Goal: Task Accomplishment & Management: Use online tool/utility

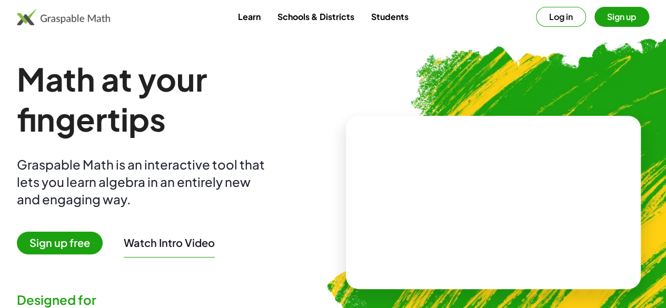
click at [536, 24] on button "Log in" at bounding box center [561, 17] width 50 height 20
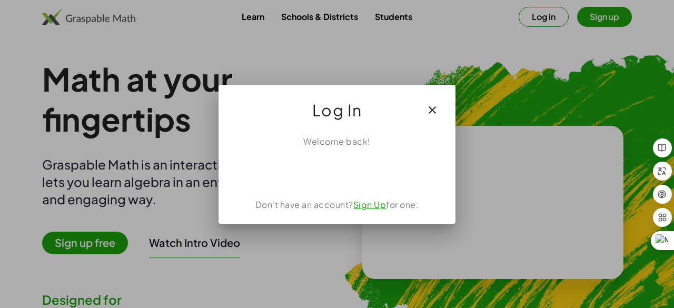
click at [436, 115] on icon "button" at bounding box center [432, 110] width 13 height 13
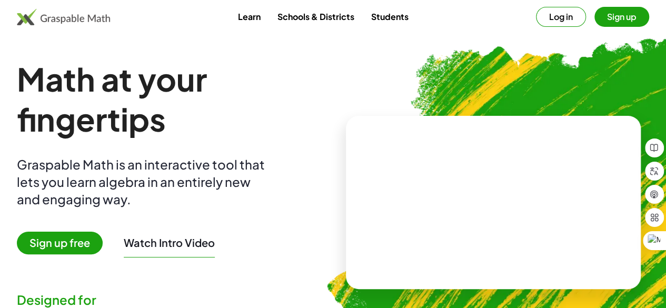
click at [594, 21] on button "Sign up" at bounding box center [621, 17] width 55 height 20
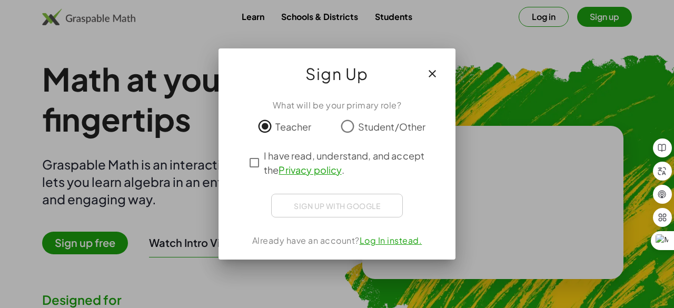
click at [326, 210] on div "Sign up with Google Iniciar sesión con Google Iniciar sesión con Google. Se abr…" at bounding box center [337, 206] width 132 height 24
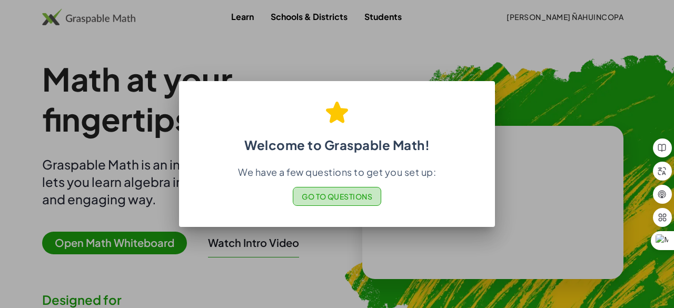
click at [336, 199] on span "Go to Questions" at bounding box center [337, 196] width 71 height 9
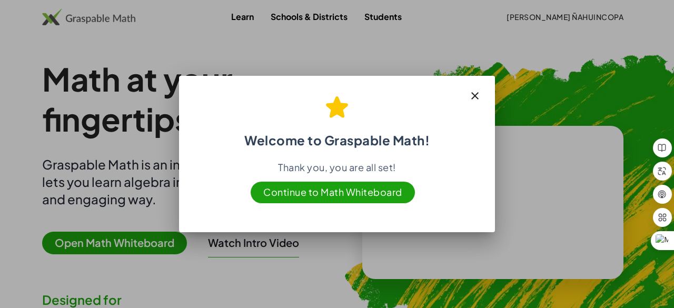
click at [304, 197] on span "Continue to Math Whiteboard" at bounding box center [333, 193] width 164 height 22
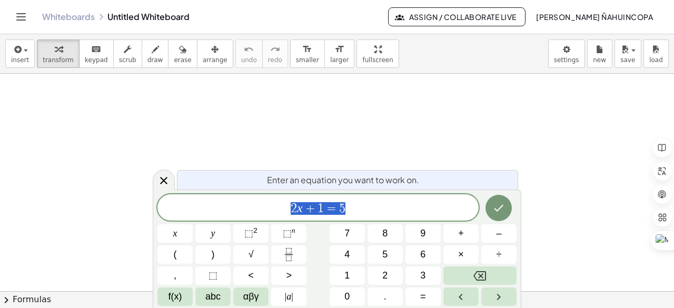
scroll to position [392, 0]
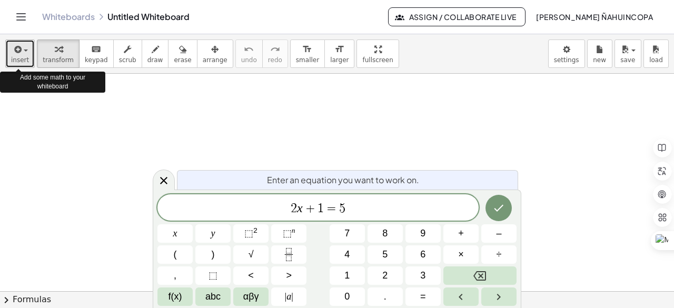
click at [22, 53] on span "button" at bounding box center [23, 50] width 2 height 7
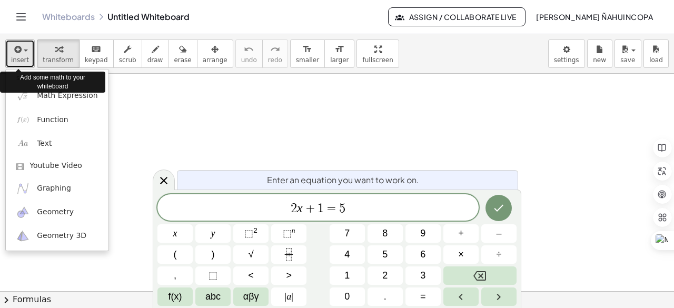
click at [22, 53] on span "button" at bounding box center [23, 50] width 2 height 7
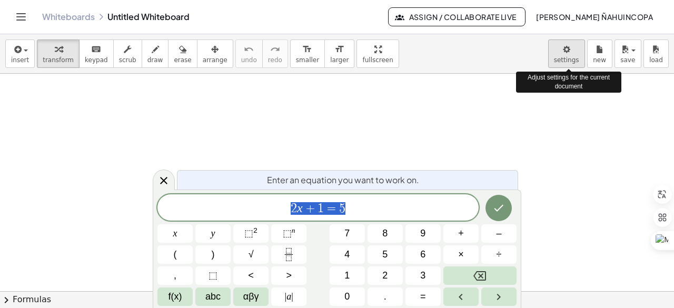
click at [567, 55] on body "Graspable Math Activities Get Started Activity Bank Assigned Work Classes White…" at bounding box center [337, 154] width 674 height 308
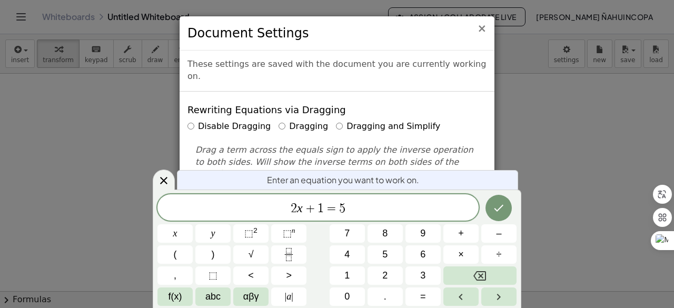
click at [483, 31] on span "×" at bounding box center [481, 28] width 9 height 13
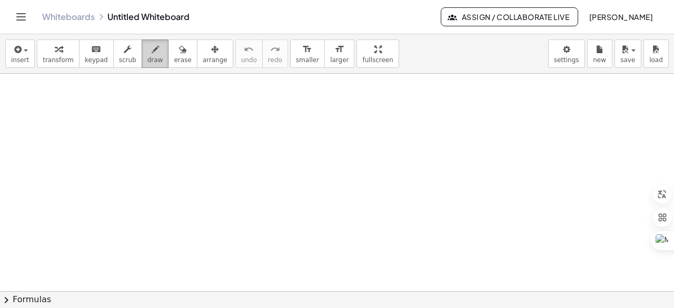
click at [142, 46] on button "draw" at bounding box center [155, 53] width 27 height 28
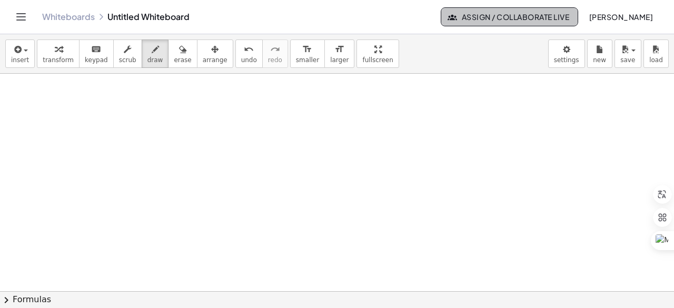
click at [452, 21] on span "Assign / Collaborate Live" at bounding box center [509, 16] width 119 height 9
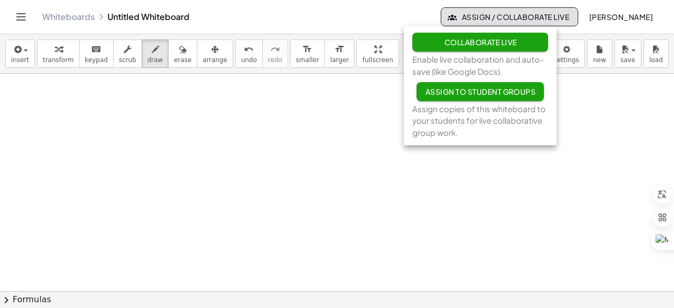
click at [446, 43] on span "Collaborate Live" at bounding box center [480, 41] width 73 height 9
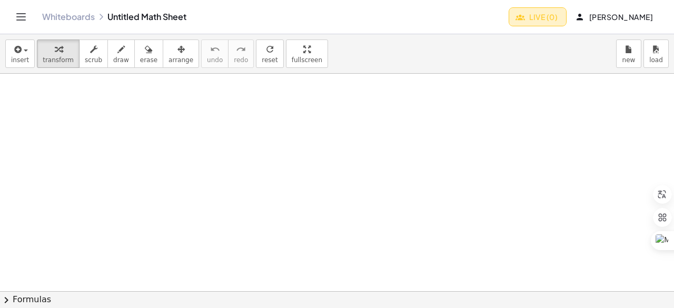
click at [522, 17] on span "Live (0)" at bounding box center [537, 16] width 40 height 9
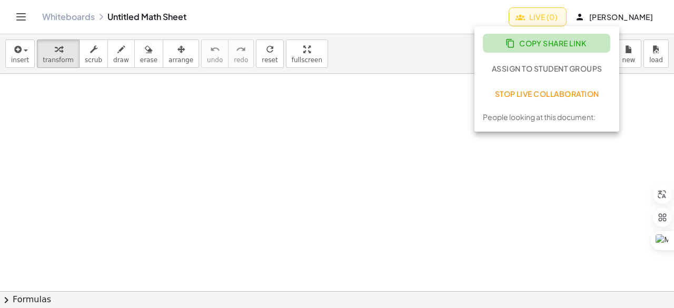
click at [536, 44] on span "Copy Share Link" at bounding box center [546, 42] width 79 height 9
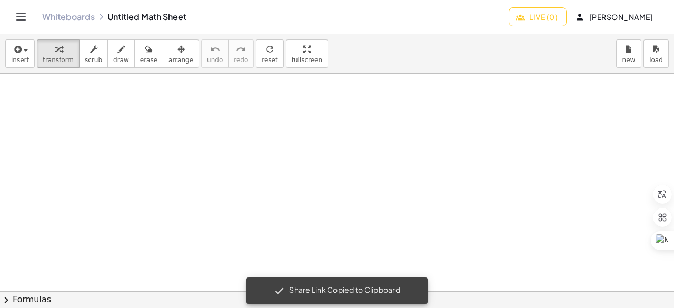
click at [67, 99] on div at bounding box center [337, 292] width 674 height 436
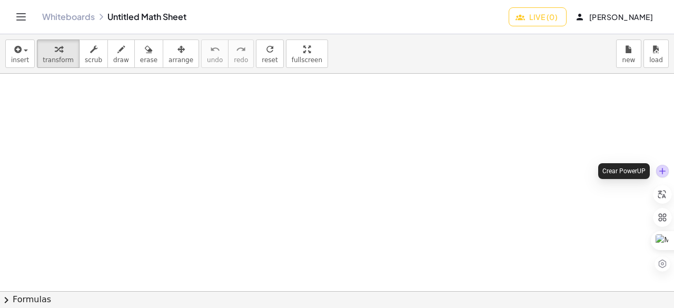
click at [664, 174] on div at bounding box center [662, 171] width 13 height 13
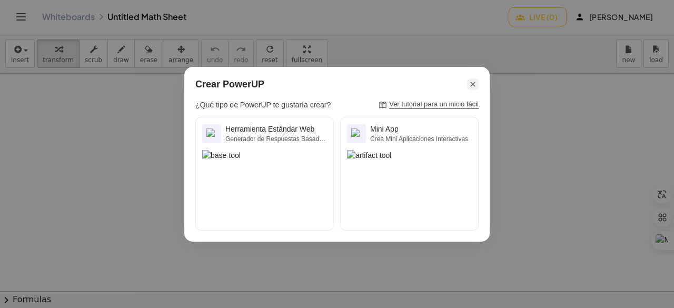
click at [467, 82] on div at bounding box center [473, 84] width 12 height 12
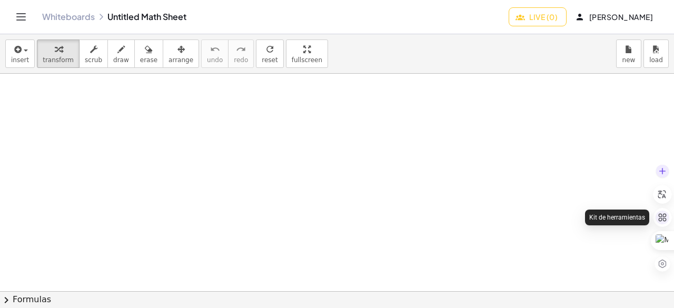
click at [665, 218] on icon at bounding box center [662, 217] width 8 height 8
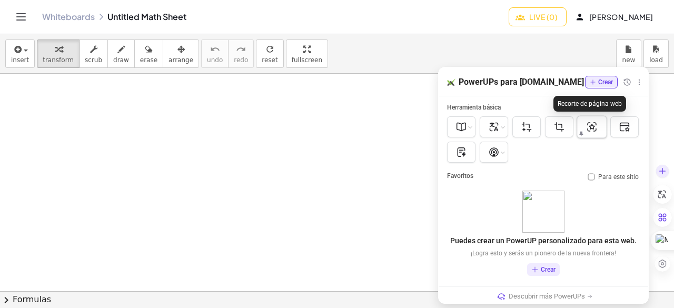
click at [592, 125] on icon at bounding box center [591, 126] width 9 height 9
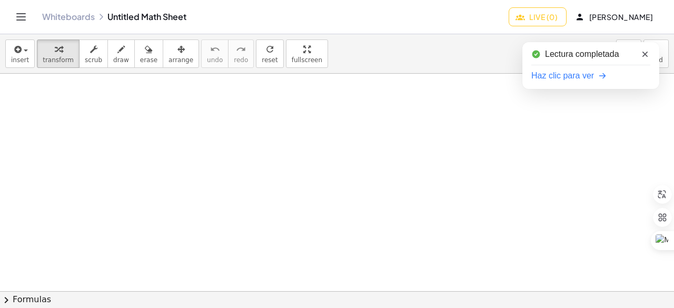
click at [556, 81] on span "Haz clic para ver" at bounding box center [562, 75] width 63 height 13
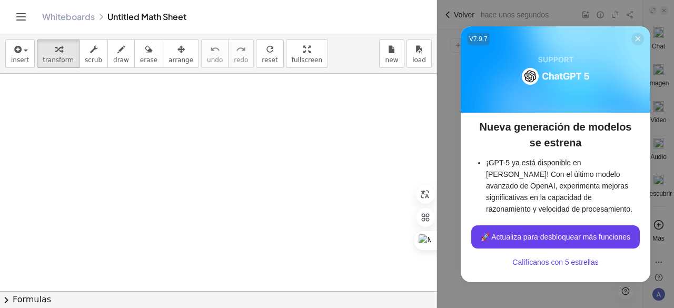
click at [640, 42] on icon at bounding box center [638, 39] width 8 height 8
click at [639, 39] on div "Agregar Etiqueta U A" at bounding box center [539, 168] width 205 height 278
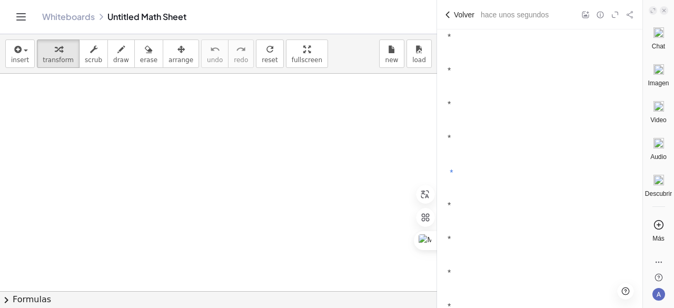
scroll to position [1263, 0]
click at [446, 12] on icon at bounding box center [447, 15] width 8 height 8
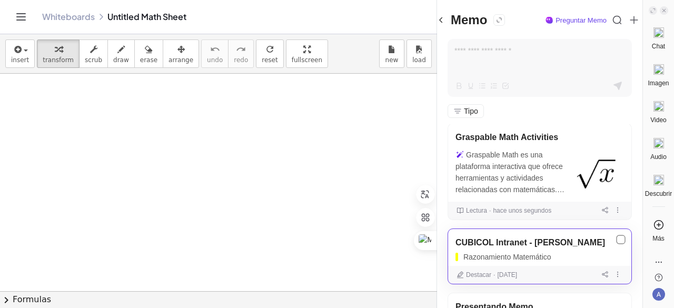
scroll to position [0, 0]
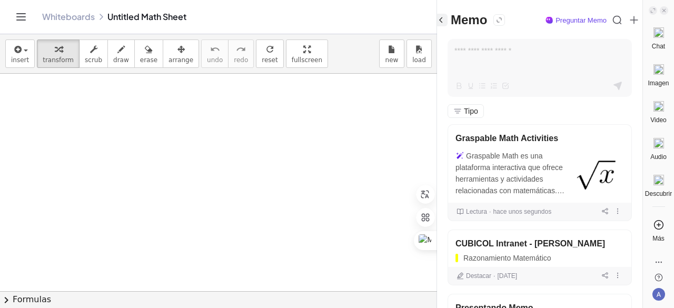
click at [446, 19] on icon at bounding box center [440, 19] width 9 height 9
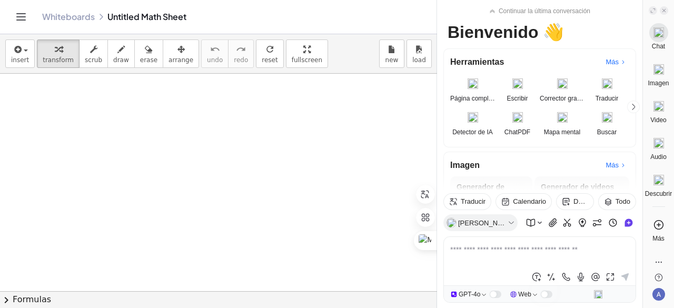
click at [321, 102] on div at bounding box center [218, 292] width 437 height 436
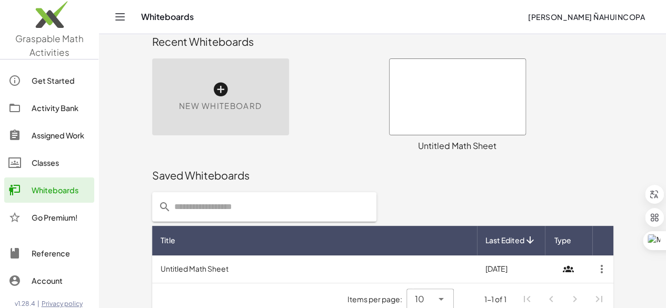
scroll to position [29, 0]
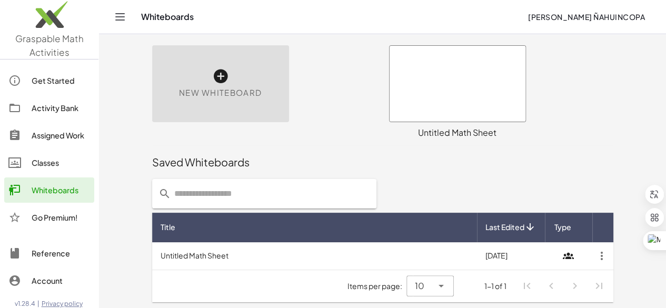
click at [212, 69] on icon at bounding box center [220, 76] width 17 height 17
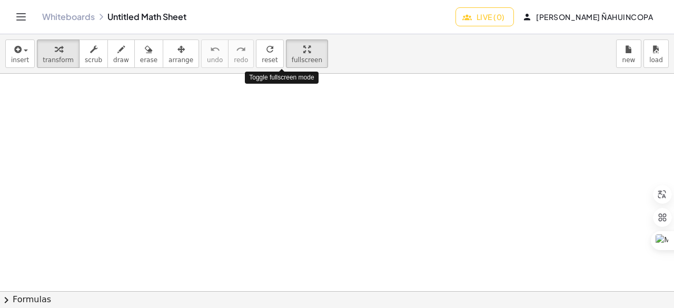
drag, startPoint x: 276, startPoint y: 53, endPoint x: 276, endPoint y: 98, distance: 45.8
click at [276, 98] on div "insert select one: Math Expression Function Text transform scrub draw erase arr…" at bounding box center [337, 171] width 674 height 274
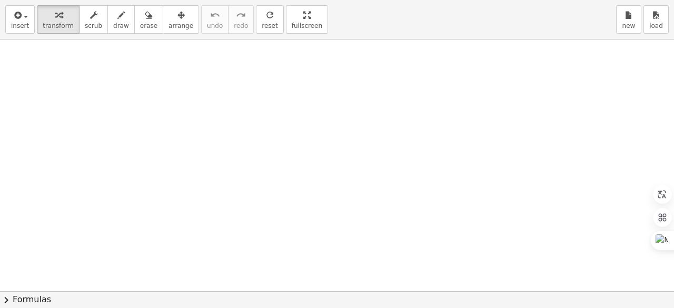
drag, startPoint x: 281, startPoint y: 12, endPoint x: 281, endPoint y: -34, distance: 45.8
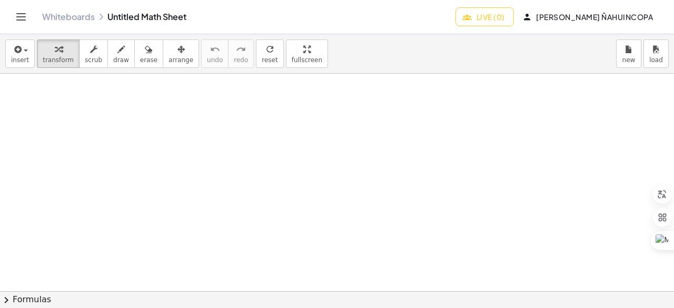
click at [281, 0] on html "Graspable Math Activities Get Started Activity Bank Assigned Work Classes White…" at bounding box center [337, 154] width 674 height 308
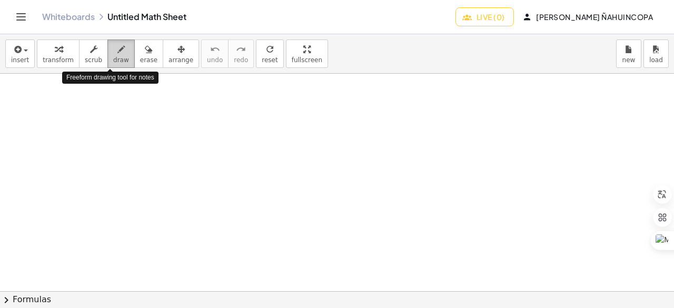
click at [116, 49] on div "button" at bounding box center [121, 49] width 16 height 13
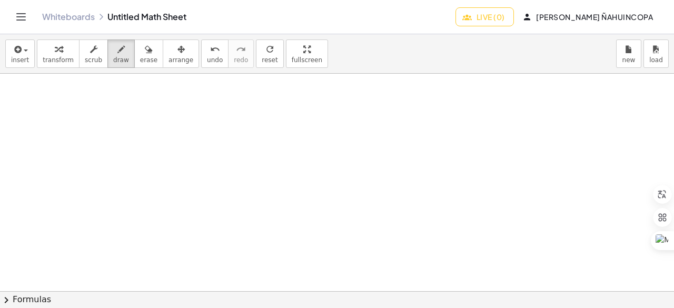
scroll to position [223, 0]
drag, startPoint x: 671, startPoint y: 165, endPoint x: 673, endPoint y: 221, distance: 55.9
click at [673, 221] on div at bounding box center [663, 218] width 21 height 112
drag, startPoint x: 670, startPoint y: 167, endPoint x: 666, endPoint y: 198, distance: 30.7
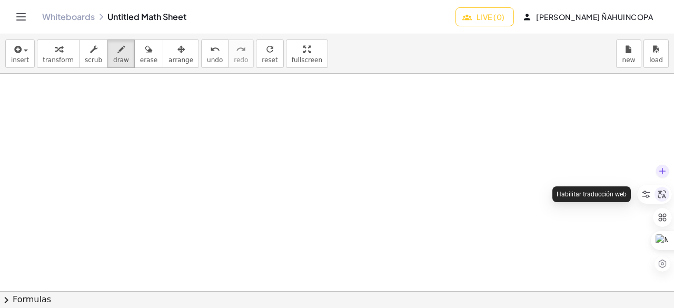
click at [665, 198] on div "Habilitar traducción web" at bounding box center [654, 218] width 35 height 112
drag, startPoint x: 670, startPoint y: 169, endPoint x: 671, endPoint y: 119, distance: 50.0
click at [118, 123] on div at bounding box center [337, 291] width 674 height 435
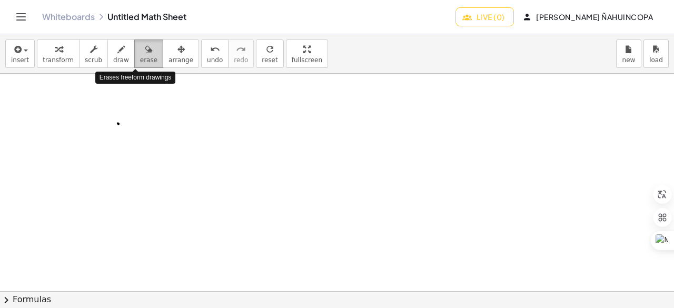
click at [140, 54] on div "button" at bounding box center [148, 49] width 17 height 13
drag, startPoint x: 117, startPoint y: 116, endPoint x: 136, endPoint y: 123, distance: 20.0
click at [150, 196] on div at bounding box center [337, 292] width 674 height 436
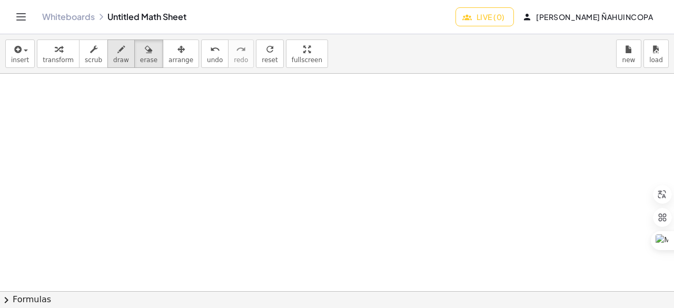
click at [115, 49] on div "button" at bounding box center [121, 49] width 16 height 13
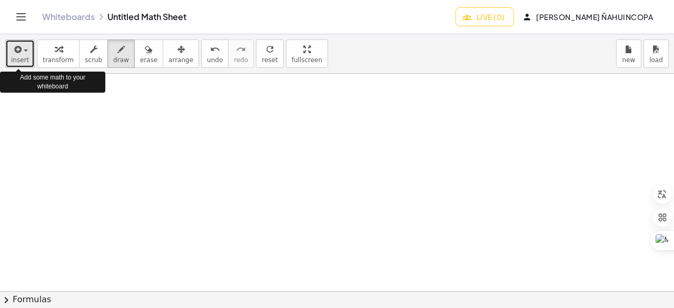
click at [24, 49] on span "button" at bounding box center [26, 50] width 4 height 2
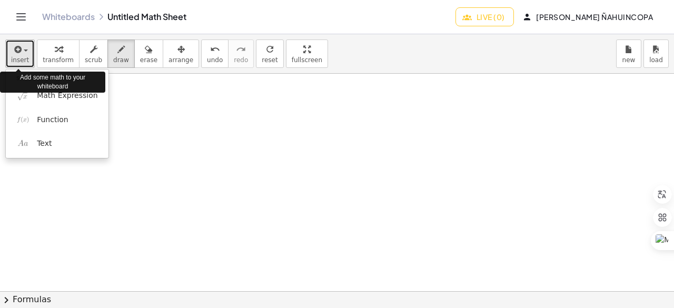
click at [24, 49] on span "button" at bounding box center [26, 50] width 4 height 2
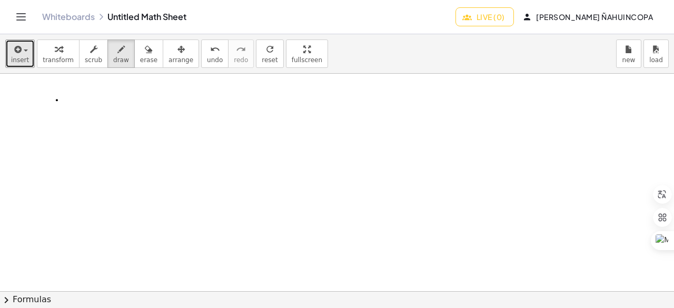
click at [57, 99] on div at bounding box center [337, 292] width 674 height 436
click at [207, 53] on div "undo" at bounding box center [215, 49] width 16 height 13
click at [367, 139] on div at bounding box center [337, 292] width 674 height 436
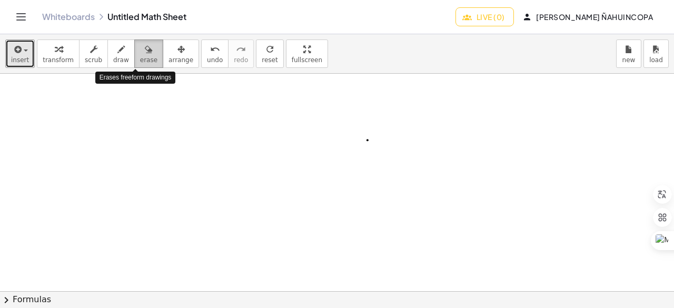
click at [145, 46] on icon "button" at bounding box center [148, 49] width 7 height 13
drag, startPoint x: 375, startPoint y: 136, endPoint x: 354, endPoint y: 157, distance: 29.4
click at [355, 156] on div at bounding box center [337, 292] width 674 height 436
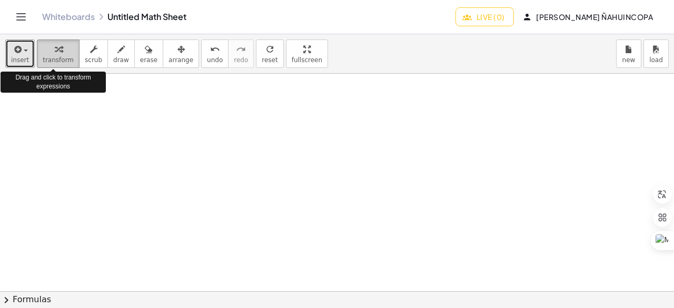
click at [55, 51] on icon "button" at bounding box center [58, 49] width 7 height 13
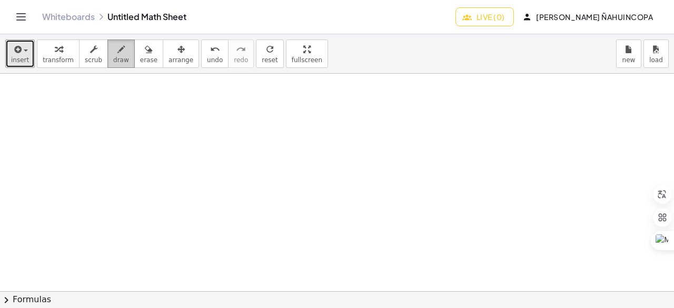
click at [117, 51] on icon "button" at bounding box center [120, 49] width 7 height 13
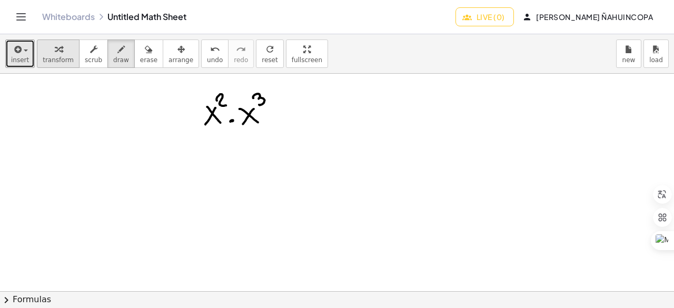
click at [57, 57] on span "transform" at bounding box center [58, 59] width 31 height 7
click at [202, 113] on div at bounding box center [337, 292] width 674 height 436
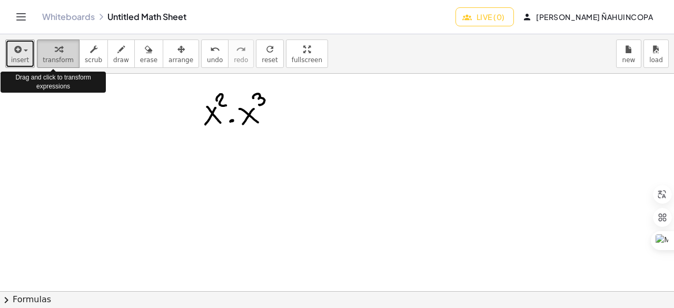
click at [55, 46] on icon "button" at bounding box center [58, 49] width 7 height 13
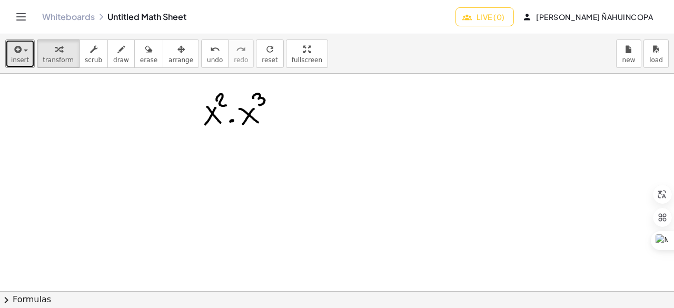
drag, startPoint x: 183, startPoint y: 82, endPoint x: 294, endPoint y: 141, distance: 125.3
click at [294, 141] on div at bounding box center [337, 292] width 674 height 436
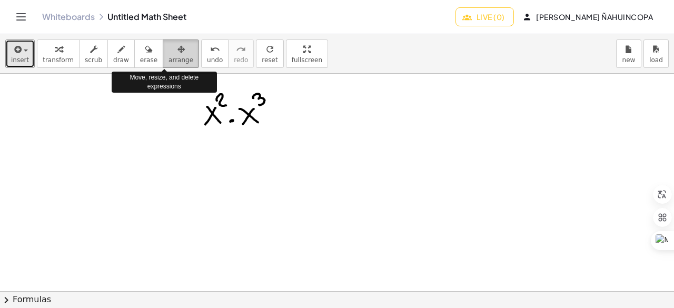
click at [177, 51] on icon "button" at bounding box center [180, 49] width 7 height 13
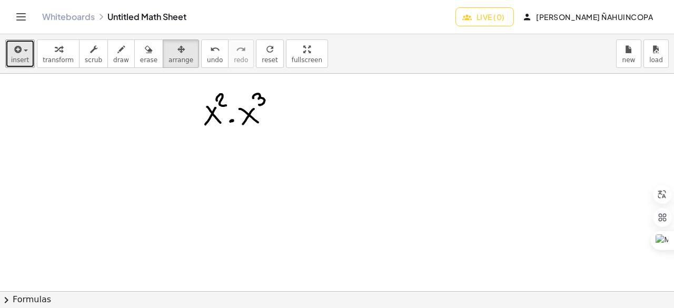
drag, startPoint x: 183, startPoint y: 84, endPoint x: 315, endPoint y: 144, distance: 145.1
click at [315, 144] on div at bounding box center [337, 292] width 674 height 436
drag, startPoint x: 237, startPoint y: 118, endPoint x: 209, endPoint y: 145, distance: 38.0
click at [237, 161] on div at bounding box center [337, 292] width 674 height 436
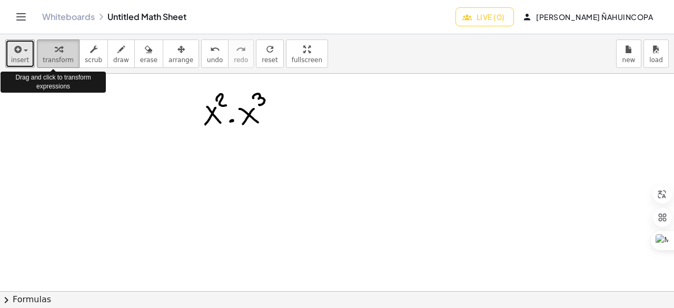
click at [62, 53] on div "button" at bounding box center [58, 49] width 31 height 13
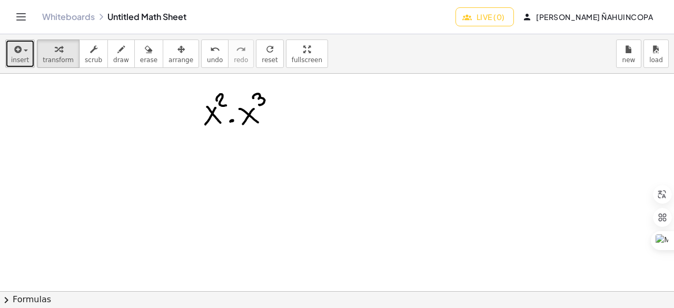
click at [20, 54] on icon "button" at bounding box center [16, 49] width 9 height 13
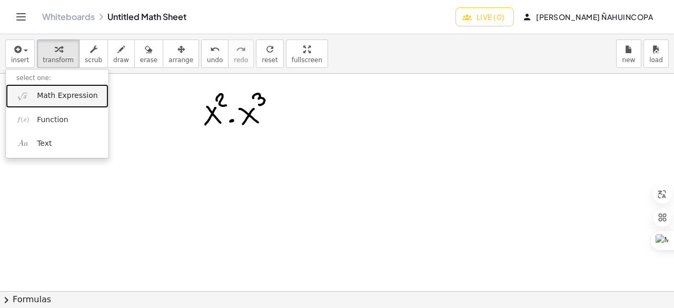
click at [54, 96] on span "Math Expression" at bounding box center [67, 96] width 61 height 11
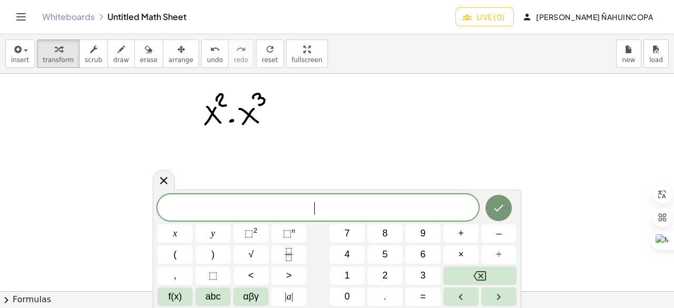
click at [191, 206] on span "​" at bounding box center [317, 208] width 321 height 15
click at [168, 184] on icon at bounding box center [163, 180] width 13 height 13
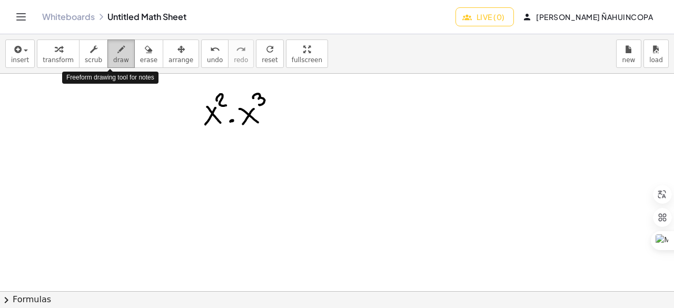
click at [117, 52] on icon "button" at bounding box center [120, 49] width 7 height 13
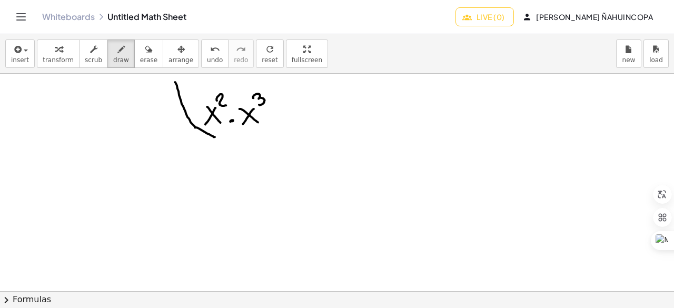
drag, startPoint x: 175, startPoint y: 82, endPoint x: 217, endPoint y: 126, distance: 61.4
click at [216, 136] on div at bounding box center [337, 292] width 674 height 436
click at [210, 48] on icon "undo" at bounding box center [215, 49] width 10 height 13
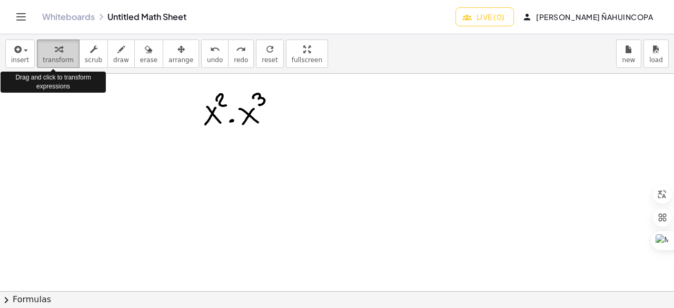
click at [61, 53] on div "button" at bounding box center [58, 49] width 31 height 13
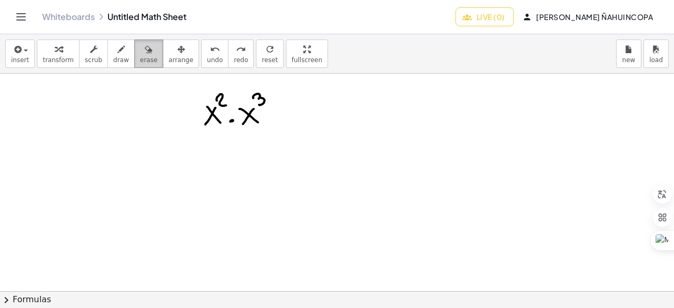
click at [145, 52] on icon "button" at bounding box center [148, 49] width 7 height 13
drag, startPoint x: 178, startPoint y: 95, endPoint x: 280, endPoint y: 107, distance: 102.2
click at [280, 107] on div at bounding box center [337, 292] width 674 height 436
drag, startPoint x: 233, startPoint y: 111, endPoint x: 282, endPoint y: 125, distance: 51.0
click at [282, 124] on div at bounding box center [337, 292] width 674 height 436
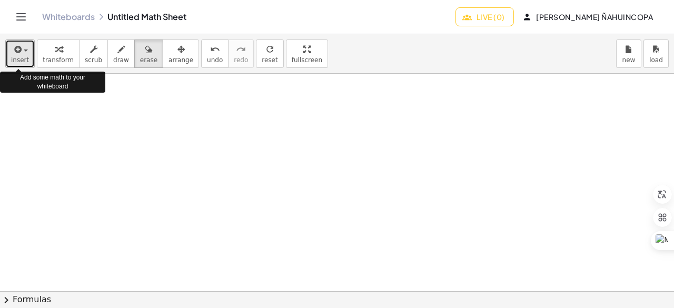
click at [23, 52] on div "button" at bounding box center [20, 49] width 18 height 13
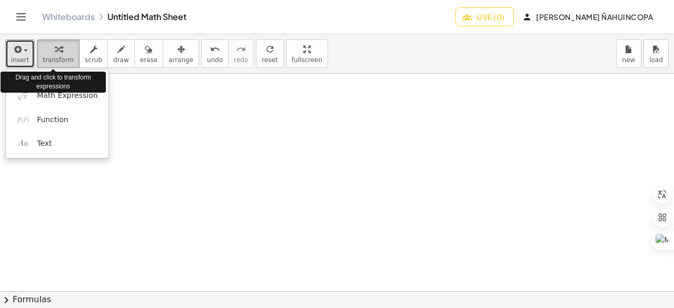
click at [55, 49] on icon "button" at bounding box center [58, 49] width 7 height 13
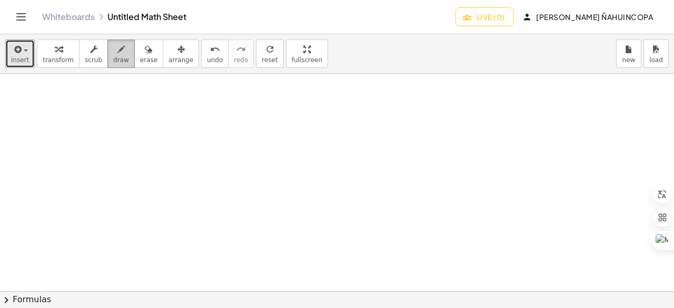
click at [107, 50] on button "draw" at bounding box center [120, 53] width 27 height 28
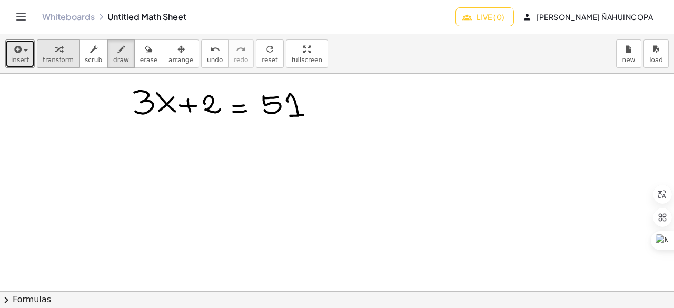
click at [57, 52] on div "button" at bounding box center [58, 49] width 31 height 13
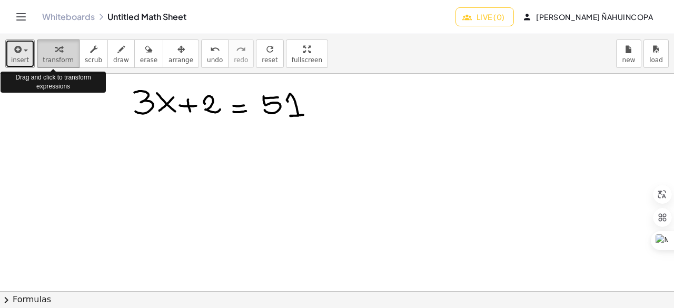
click at [57, 52] on div "button" at bounding box center [58, 49] width 31 height 13
click at [15, 51] on icon "button" at bounding box center [16, 49] width 9 height 13
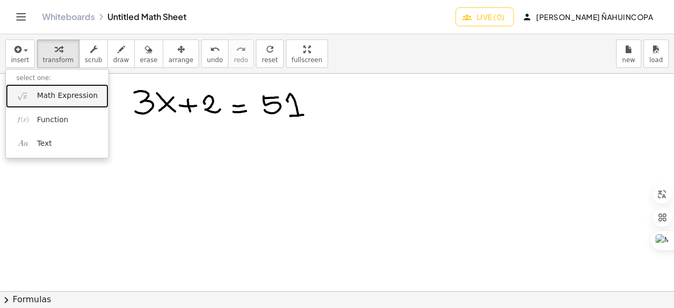
click at [55, 99] on span "Math Expression" at bounding box center [67, 96] width 61 height 11
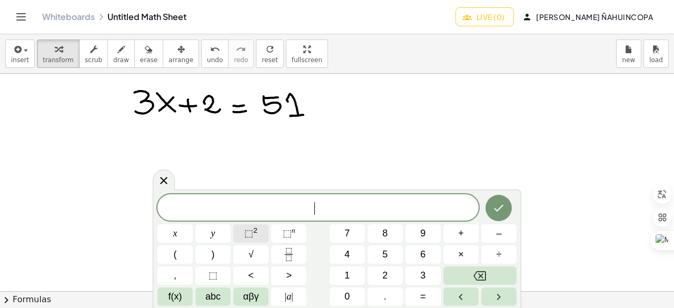
click at [252, 233] on span "⬚" at bounding box center [248, 233] width 9 height 11
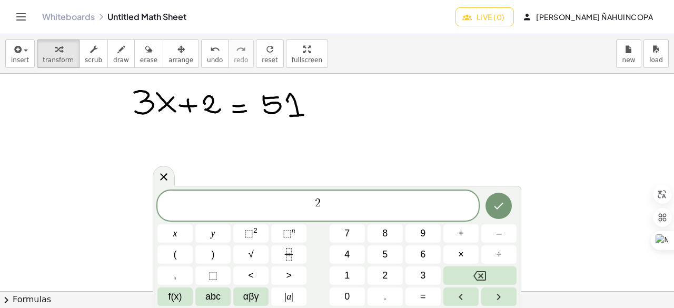
click at [300, 209] on span "2 ​" at bounding box center [317, 206] width 321 height 19
click at [57, 50] on div "button" at bounding box center [58, 49] width 31 height 13
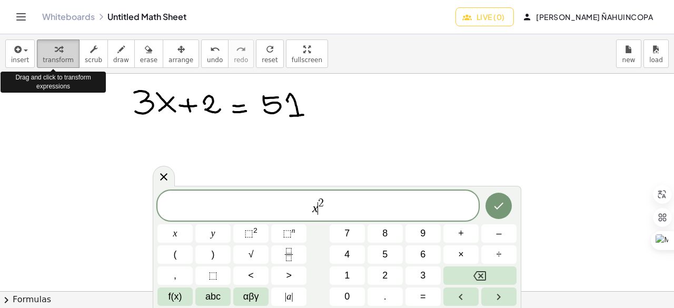
click at [57, 50] on div "button" at bounding box center [58, 49] width 31 height 13
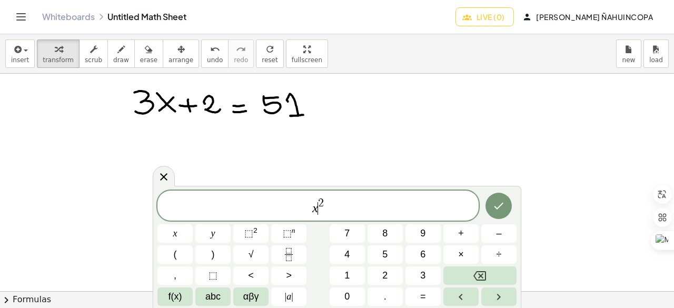
click at [351, 211] on span "x ​ 2" at bounding box center [317, 206] width 321 height 19
click at [496, 203] on icon "Done" at bounding box center [498, 205] width 13 height 13
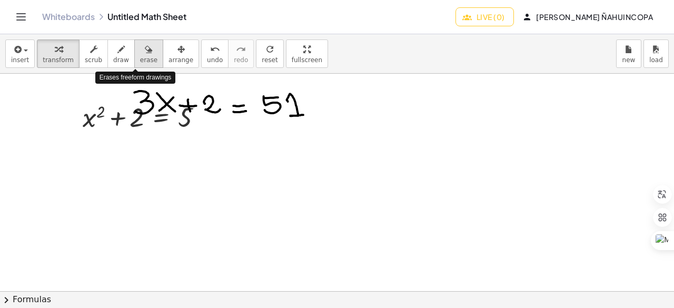
click at [140, 56] on span "erase" at bounding box center [148, 59] width 17 height 7
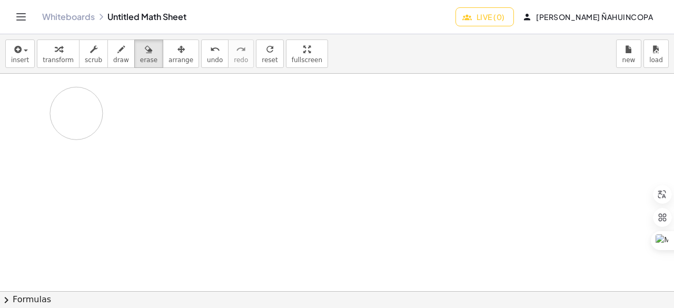
drag, startPoint x: 134, startPoint y: 98, endPoint x: 161, endPoint y: 118, distance: 33.5
click at [161, 118] on div at bounding box center [337, 292] width 674 height 436
click at [140, 62] on span "erase" at bounding box center [148, 59] width 17 height 7
drag, startPoint x: 89, startPoint y: 118, endPoint x: 189, endPoint y: 115, distance: 100.1
click at [189, 115] on div at bounding box center [337, 292] width 674 height 436
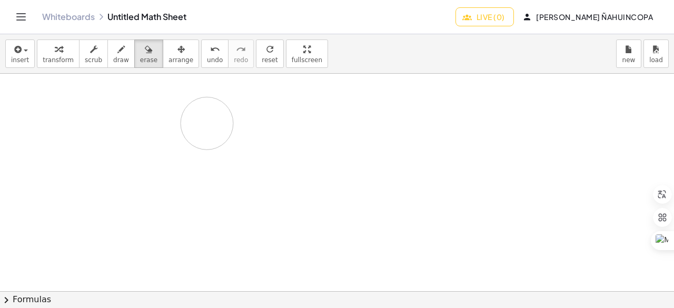
drag, startPoint x: 82, startPoint y: 127, endPoint x: 207, endPoint y: 123, distance: 124.8
click at [207, 123] on div at bounding box center [337, 292] width 674 height 436
click at [207, 53] on div "undo" at bounding box center [215, 49] width 16 height 13
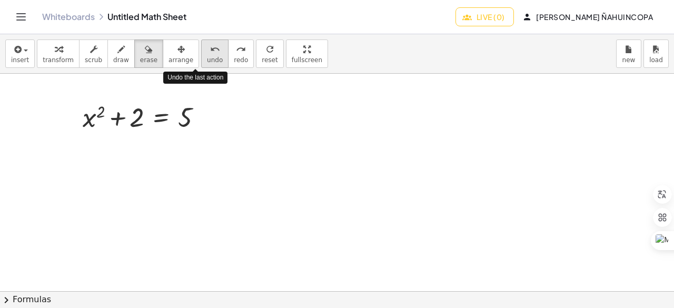
click at [210, 53] on icon "undo" at bounding box center [215, 49] width 10 height 13
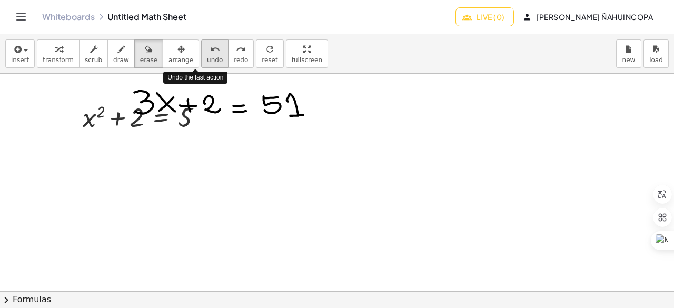
click at [207, 52] on div "undo" at bounding box center [215, 49] width 16 height 13
click at [210, 52] on icon "undo" at bounding box center [215, 49] width 10 height 13
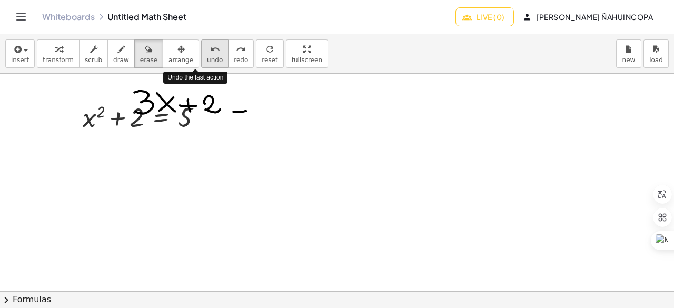
click at [210, 52] on icon "undo" at bounding box center [215, 49] width 10 height 13
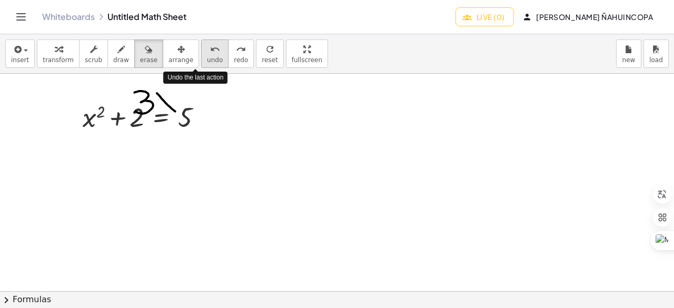
click at [210, 52] on icon "undo" at bounding box center [215, 49] width 10 height 13
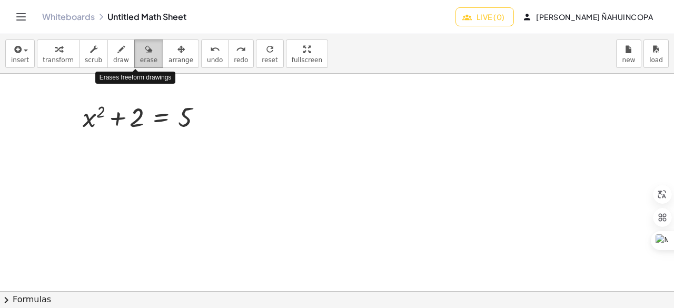
click at [145, 53] on icon "button" at bounding box center [148, 49] width 7 height 13
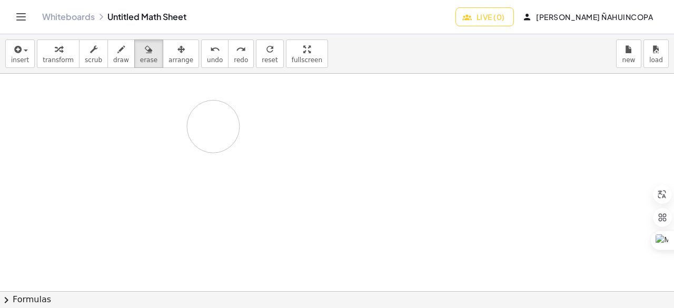
drag, startPoint x: 95, startPoint y: 117, endPoint x: 163, endPoint y: 193, distance: 102.1
click at [212, 126] on div at bounding box center [337, 292] width 674 height 436
click at [162, 208] on div at bounding box center [337, 292] width 674 height 436
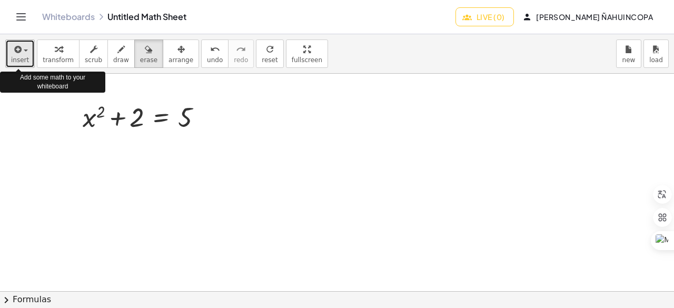
click at [27, 52] on button "insert" at bounding box center [19, 53] width 29 height 28
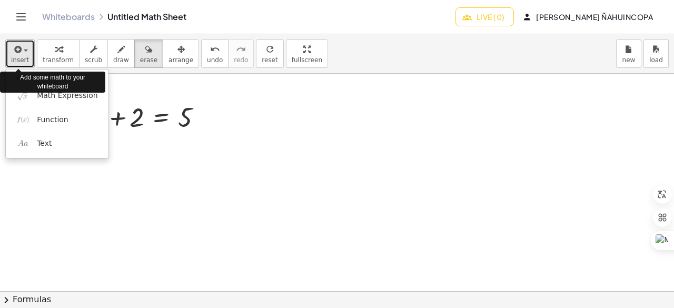
click at [27, 52] on button "insert" at bounding box center [19, 53] width 29 height 28
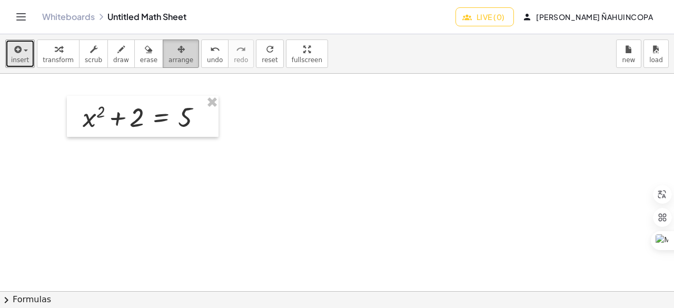
click at [177, 52] on icon "button" at bounding box center [180, 49] width 7 height 13
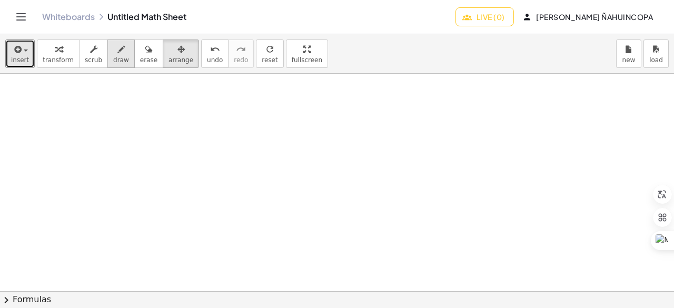
click at [117, 52] on icon "button" at bounding box center [120, 49] width 7 height 13
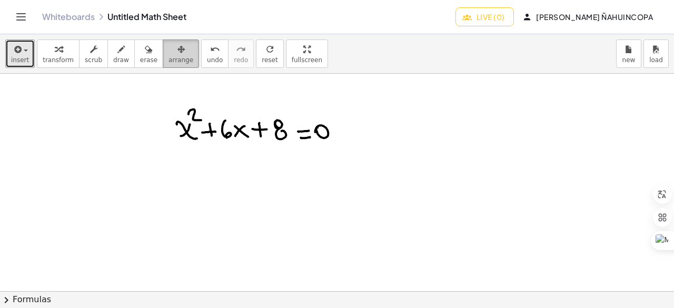
click at [177, 48] on icon "button" at bounding box center [180, 49] width 7 height 13
drag, startPoint x: 179, startPoint y: 139, endPoint x: 381, endPoint y: 152, distance: 202.5
click at [381, 152] on div at bounding box center [337, 292] width 674 height 436
click at [267, 145] on div at bounding box center [337, 292] width 674 height 436
click at [251, 135] on div at bounding box center [337, 292] width 674 height 436
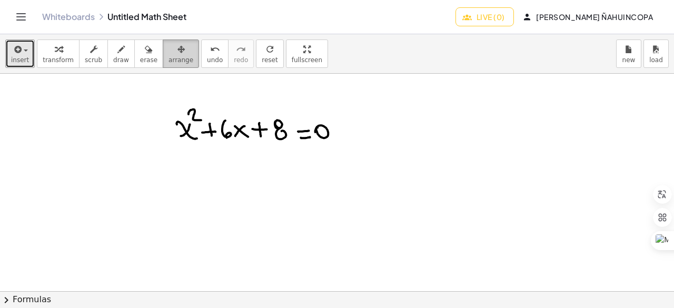
click at [169, 48] on div "button" at bounding box center [180, 49] width 25 height 13
click at [177, 51] on icon "button" at bounding box center [180, 49] width 7 height 13
drag, startPoint x: 161, startPoint y: 91, endPoint x: 354, endPoint y: 159, distance: 204.9
click at [354, 159] on div at bounding box center [337, 292] width 674 height 436
drag, startPoint x: 290, startPoint y: 49, endPoint x: 290, endPoint y: 95, distance: 45.8
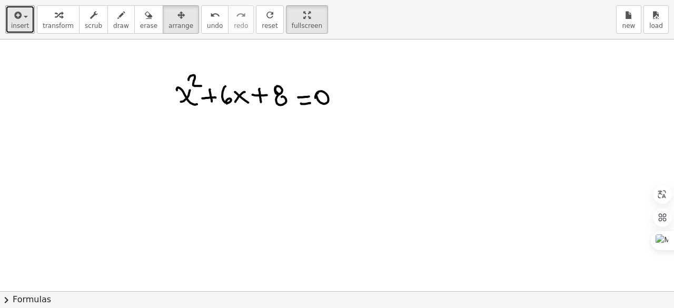
click at [290, 95] on div "insert select one: Math Expression Function Text transform scrub draw erase arr…" at bounding box center [337, 154] width 674 height 308
drag, startPoint x: 278, startPoint y: 16, endPoint x: 278, endPoint y: -30, distance: 45.8
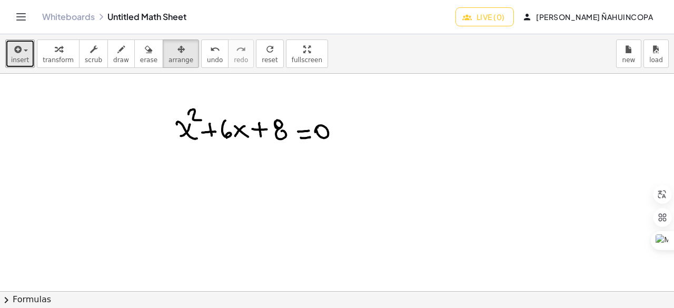
click at [278, 0] on html "Graspable Math Activities Get Started Activity Bank Assigned Work Classes White…" at bounding box center [337, 154] width 674 height 308
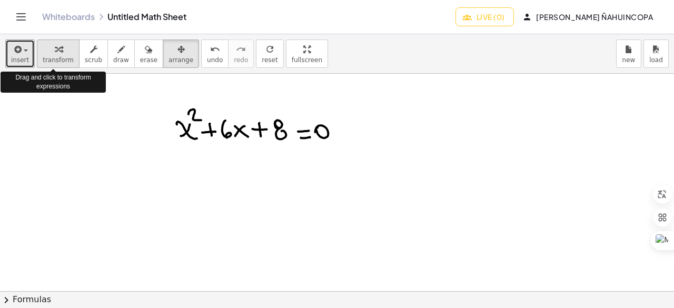
click at [56, 52] on icon "button" at bounding box center [58, 49] width 7 height 13
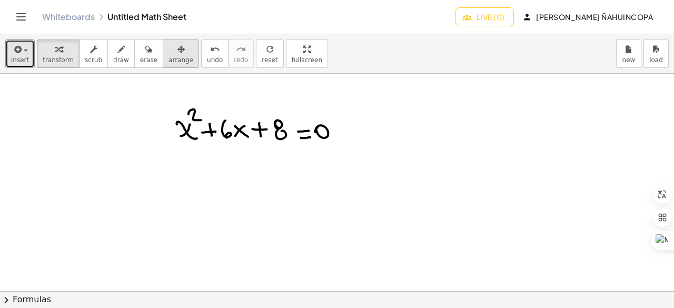
click at [177, 46] on icon "button" at bounding box center [180, 49] width 7 height 13
drag, startPoint x: 162, startPoint y: 90, endPoint x: 365, endPoint y: 156, distance: 214.1
click at [365, 156] on div at bounding box center [337, 292] width 674 height 436
click at [145, 45] on icon "button" at bounding box center [148, 49] width 7 height 13
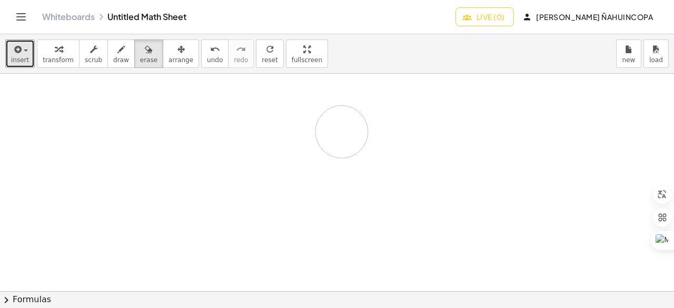
drag, startPoint x: 266, startPoint y: 125, endPoint x: 333, endPoint y: 142, distance: 68.9
click at [340, 132] on div at bounding box center [337, 292] width 674 height 436
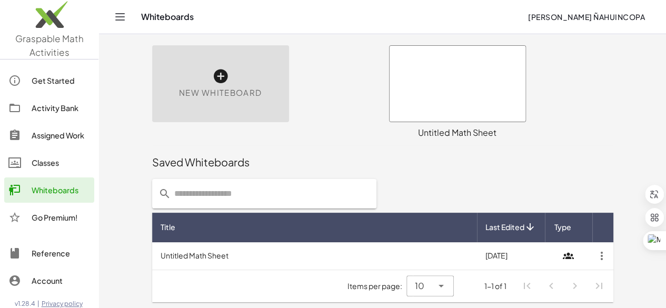
scroll to position [9, 0]
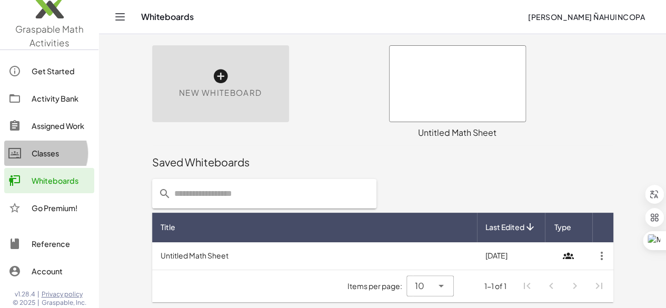
click at [58, 154] on div "Classes" at bounding box center [61, 153] width 58 height 13
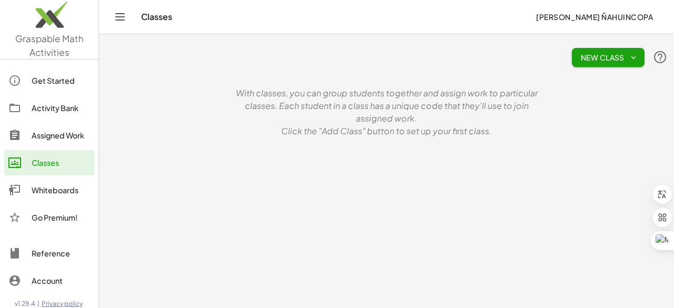
click at [47, 134] on div "Assigned Work" at bounding box center [61, 135] width 58 height 13
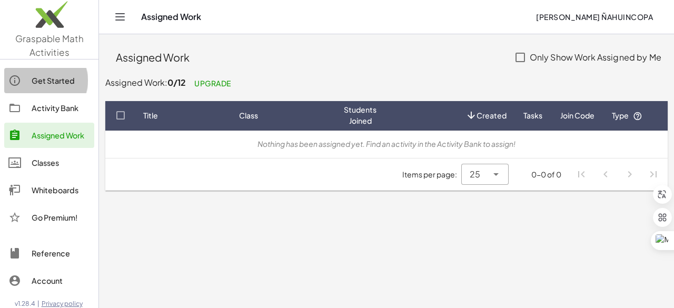
click at [71, 84] on div "Get Started" at bounding box center [61, 80] width 58 height 13
